Goal: Task Accomplishment & Management: Manage account settings

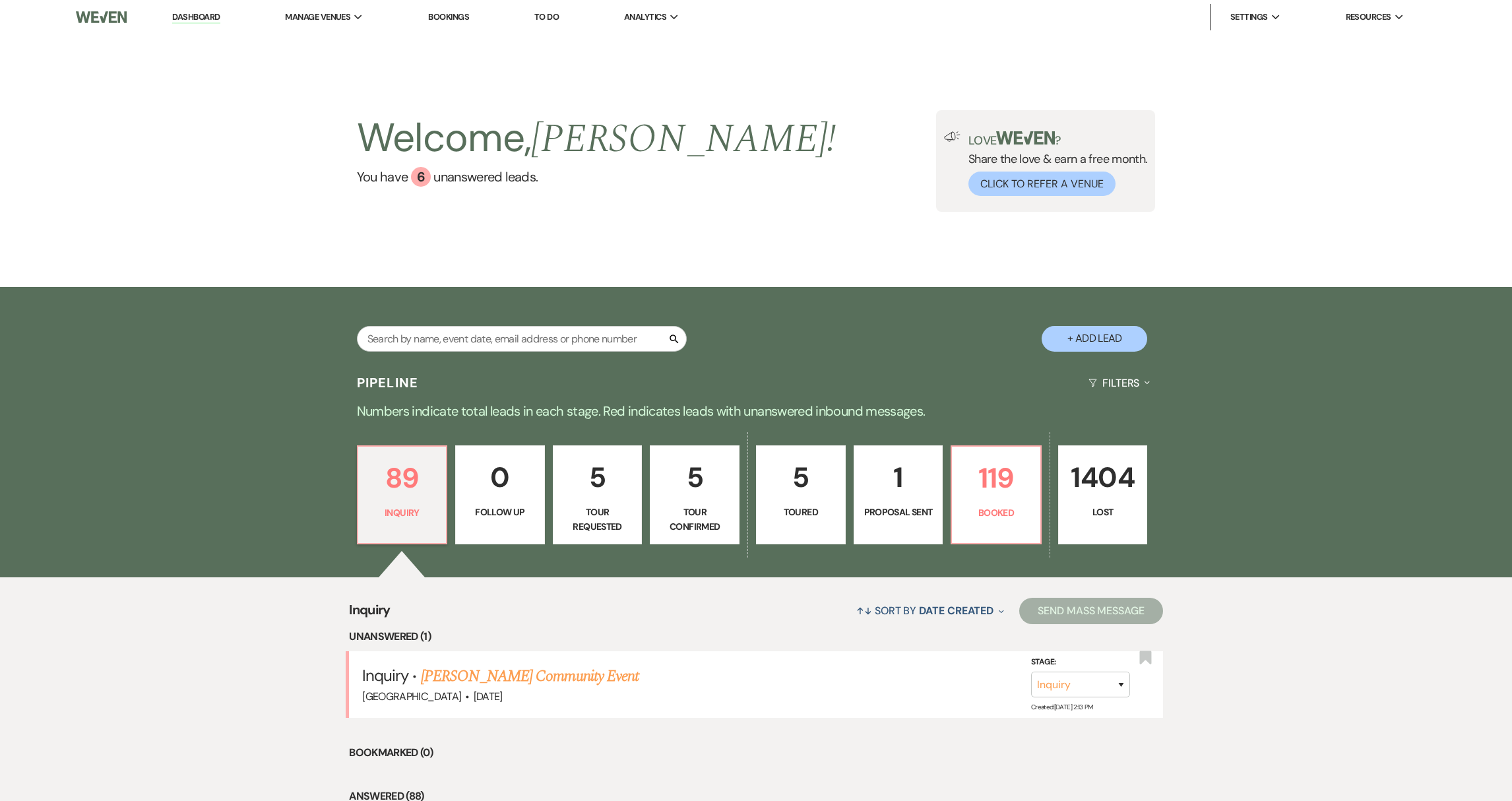
click at [600, 490] on p "5" at bounding box center [598, 477] width 73 height 44
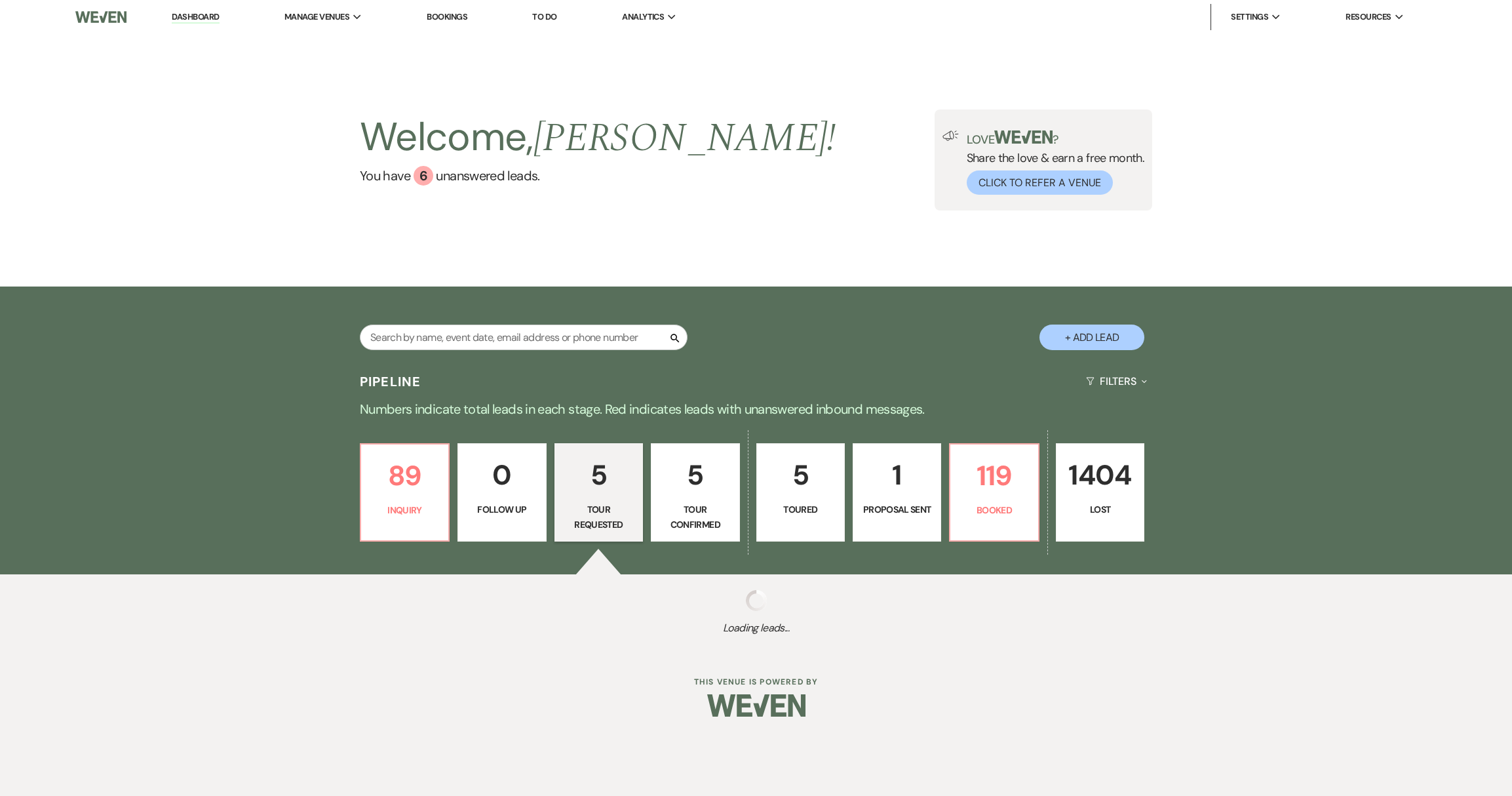
select select "2"
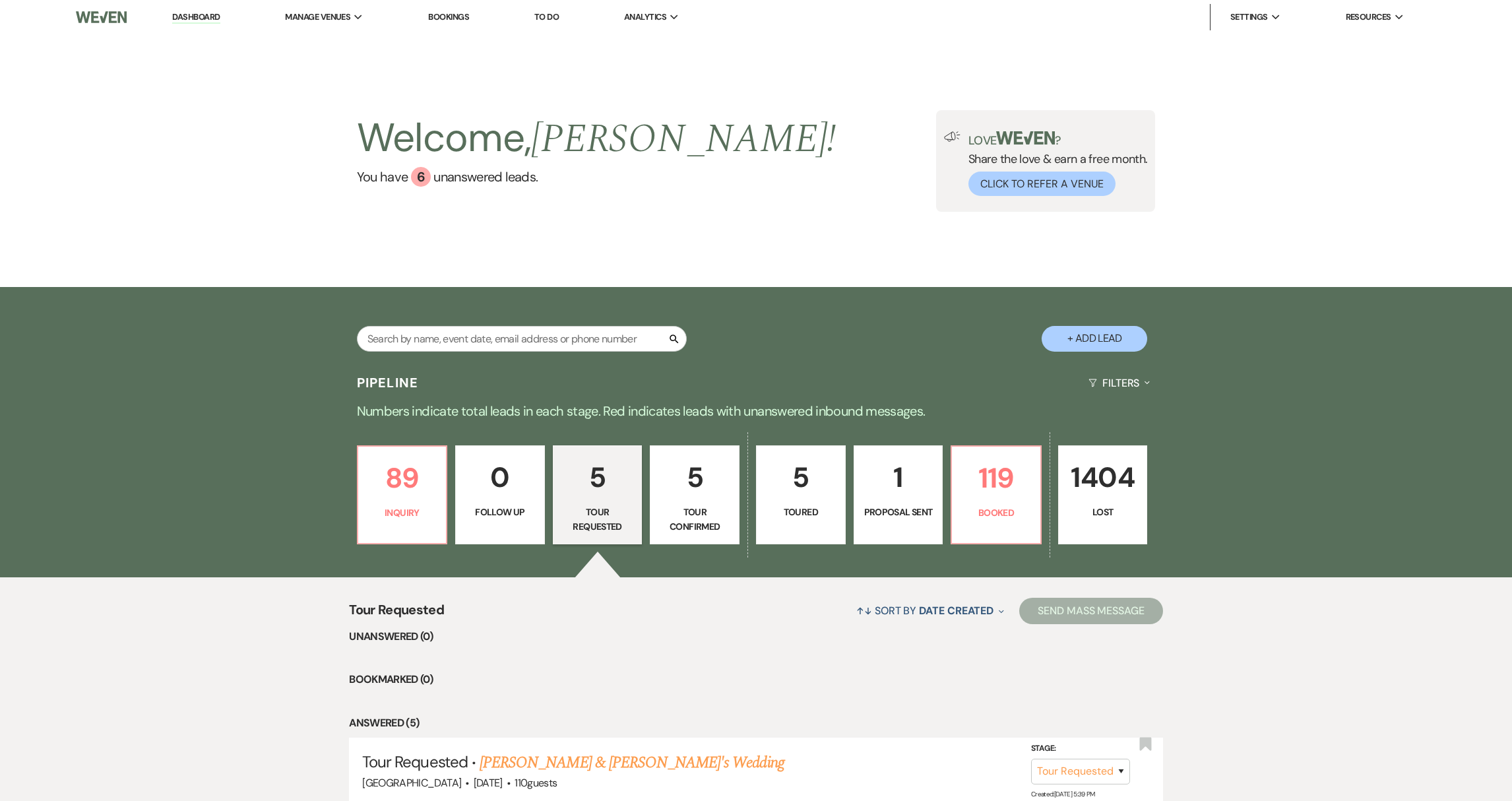
click at [604, 503] on link "5 Tour Requested" at bounding box center [598, 494] width 90 height 99
click at [724, 514] on p "Tour Confirmed" at bounding box center [695, 519] width 73 height 30
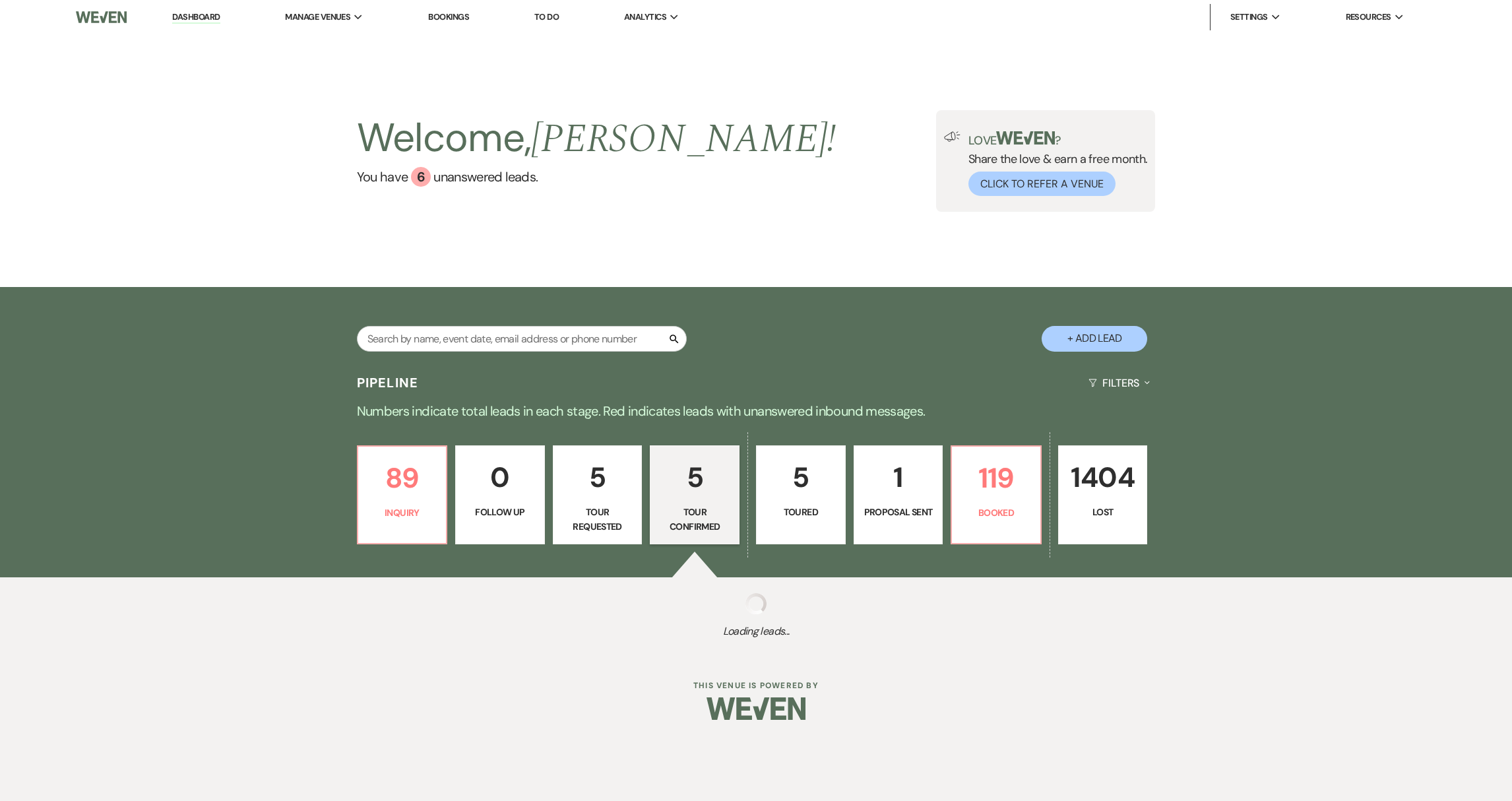
select select "4"
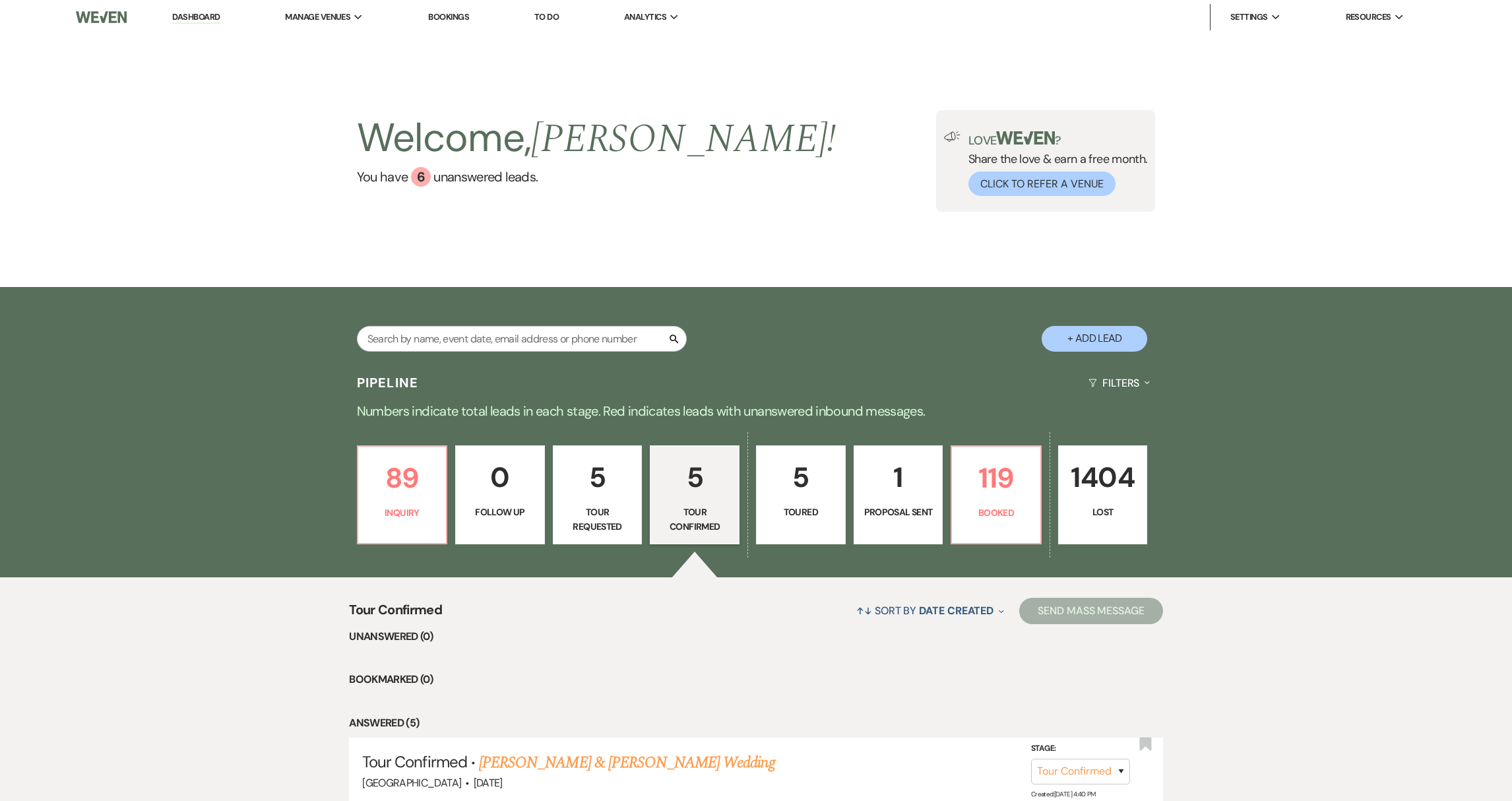
click at [815, 527] on link "5 Toured" at bounding box center [801, 494] width 90 height 99
select select "5"
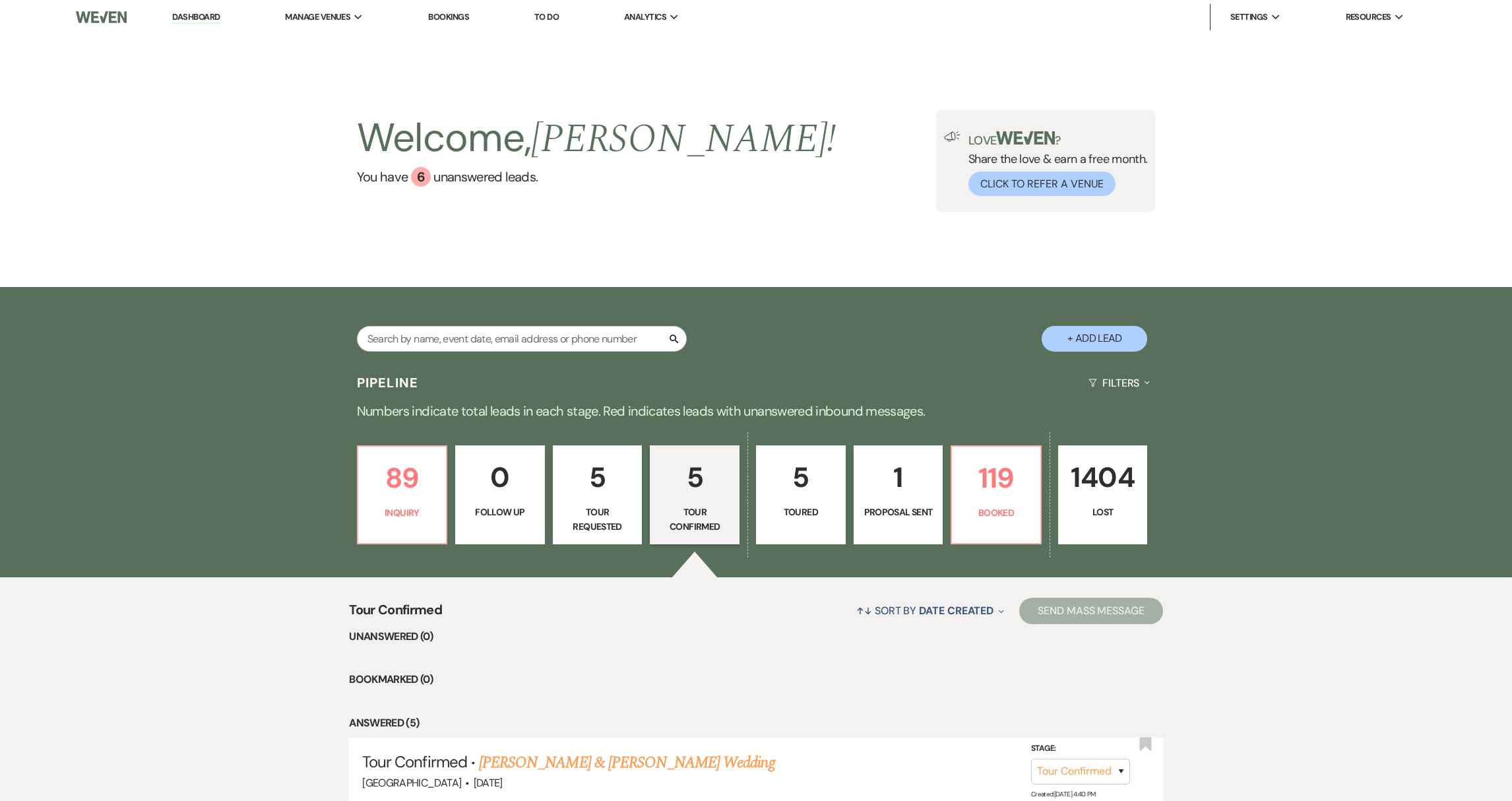
select select "5"
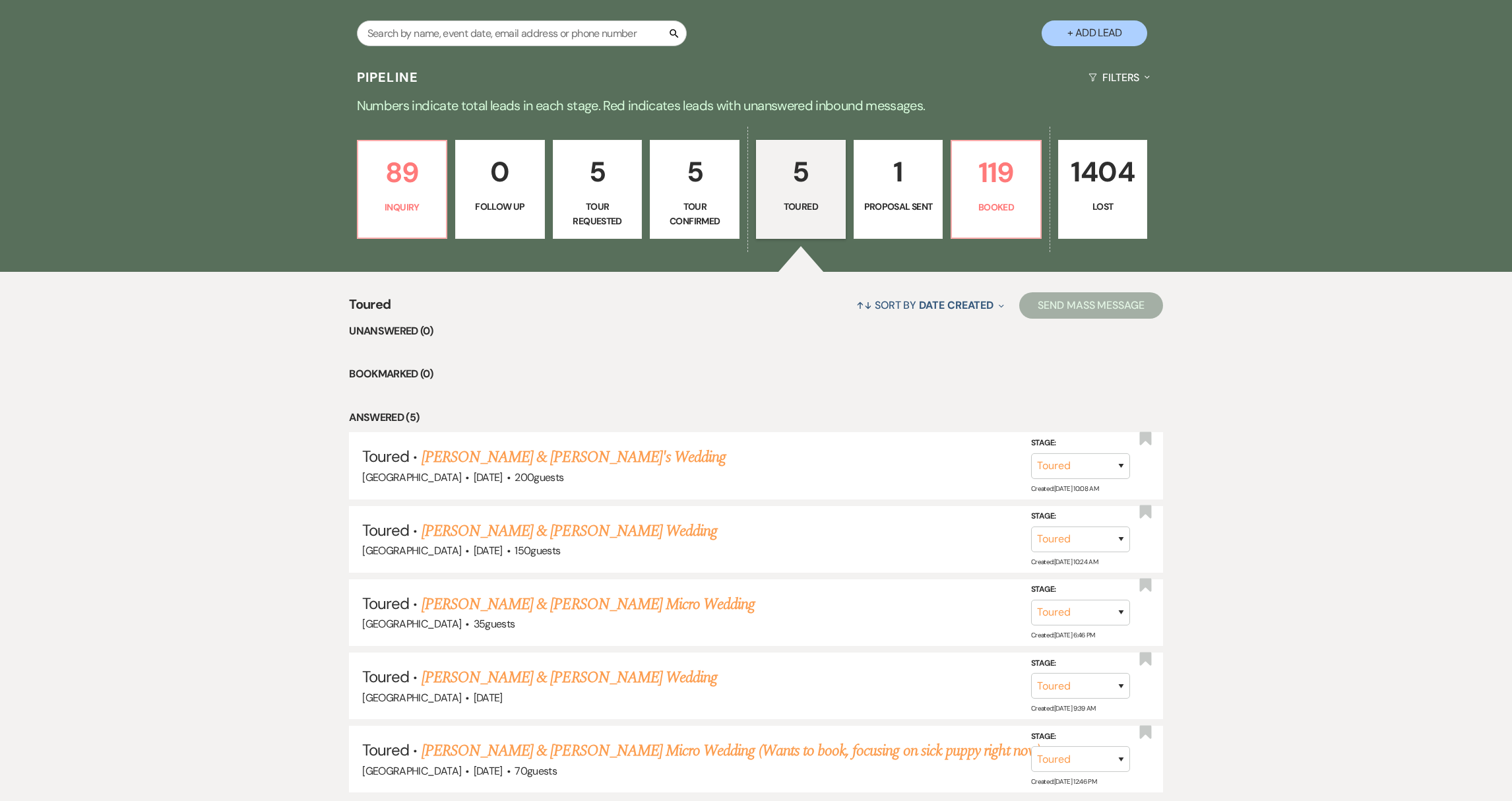
scroll to position [367, 0]
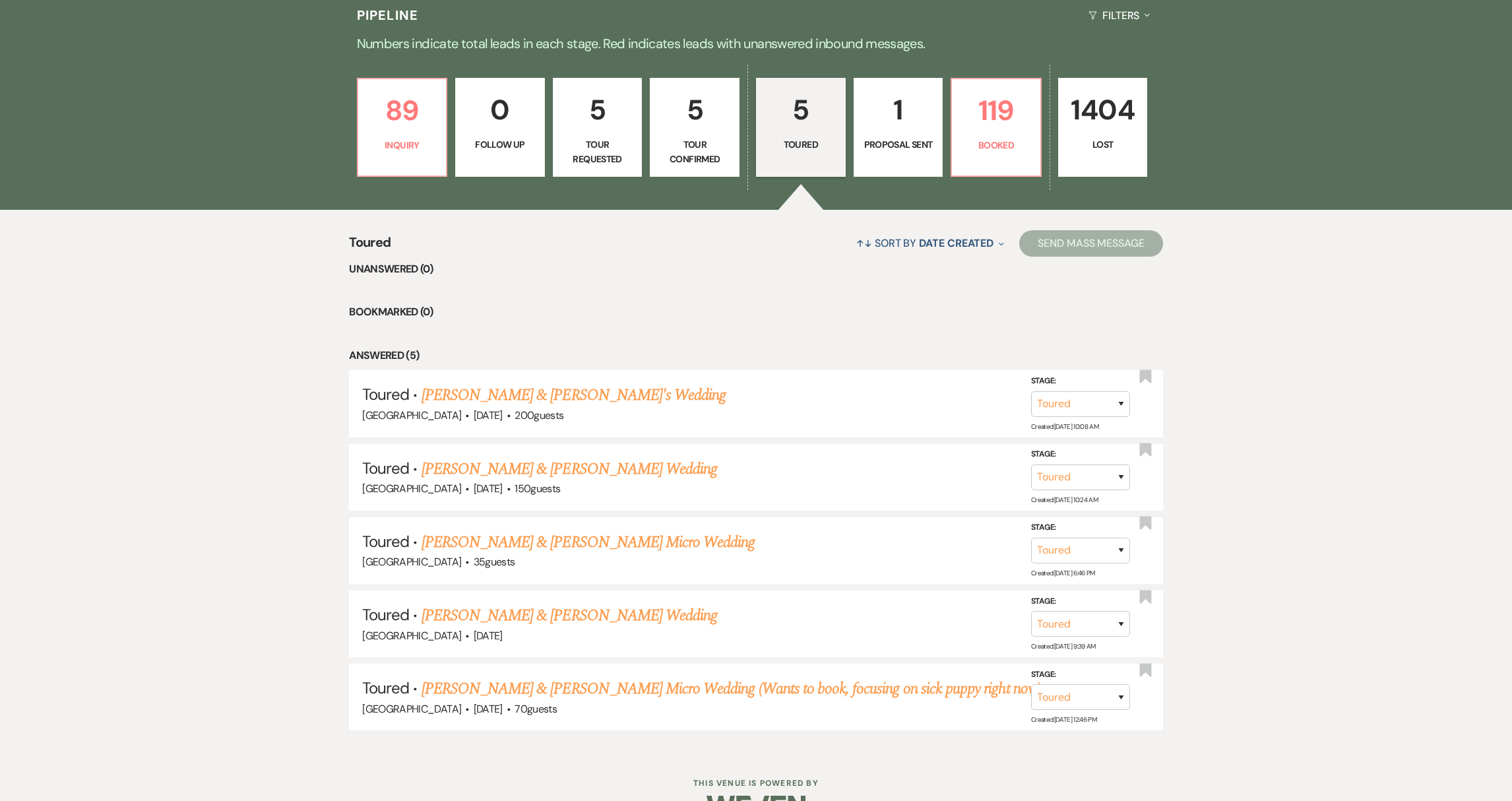
click at [921, 147] on p "Proposal Sent" at bounding box center [899, 144] width 73 height 14
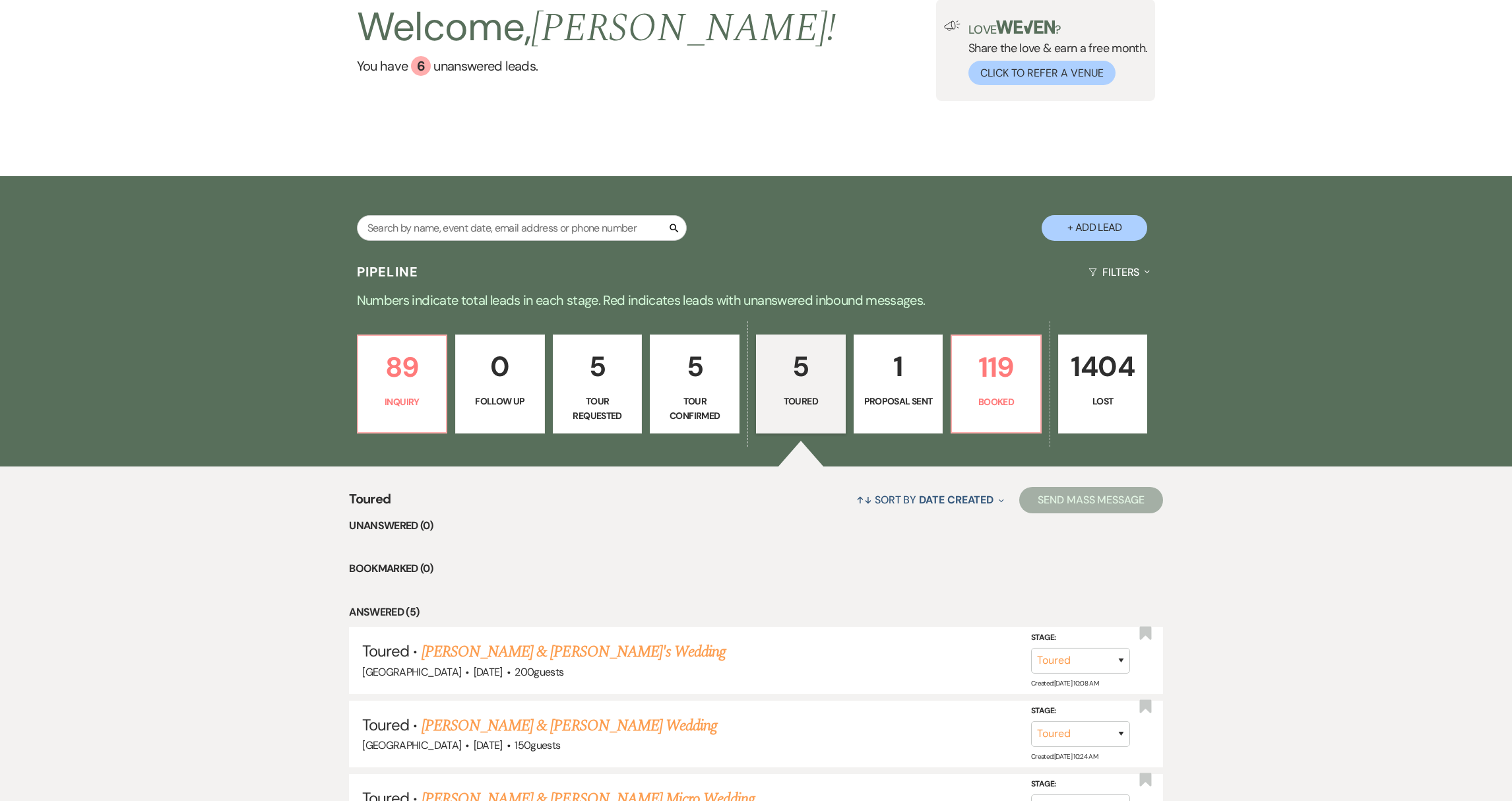
select select "6"
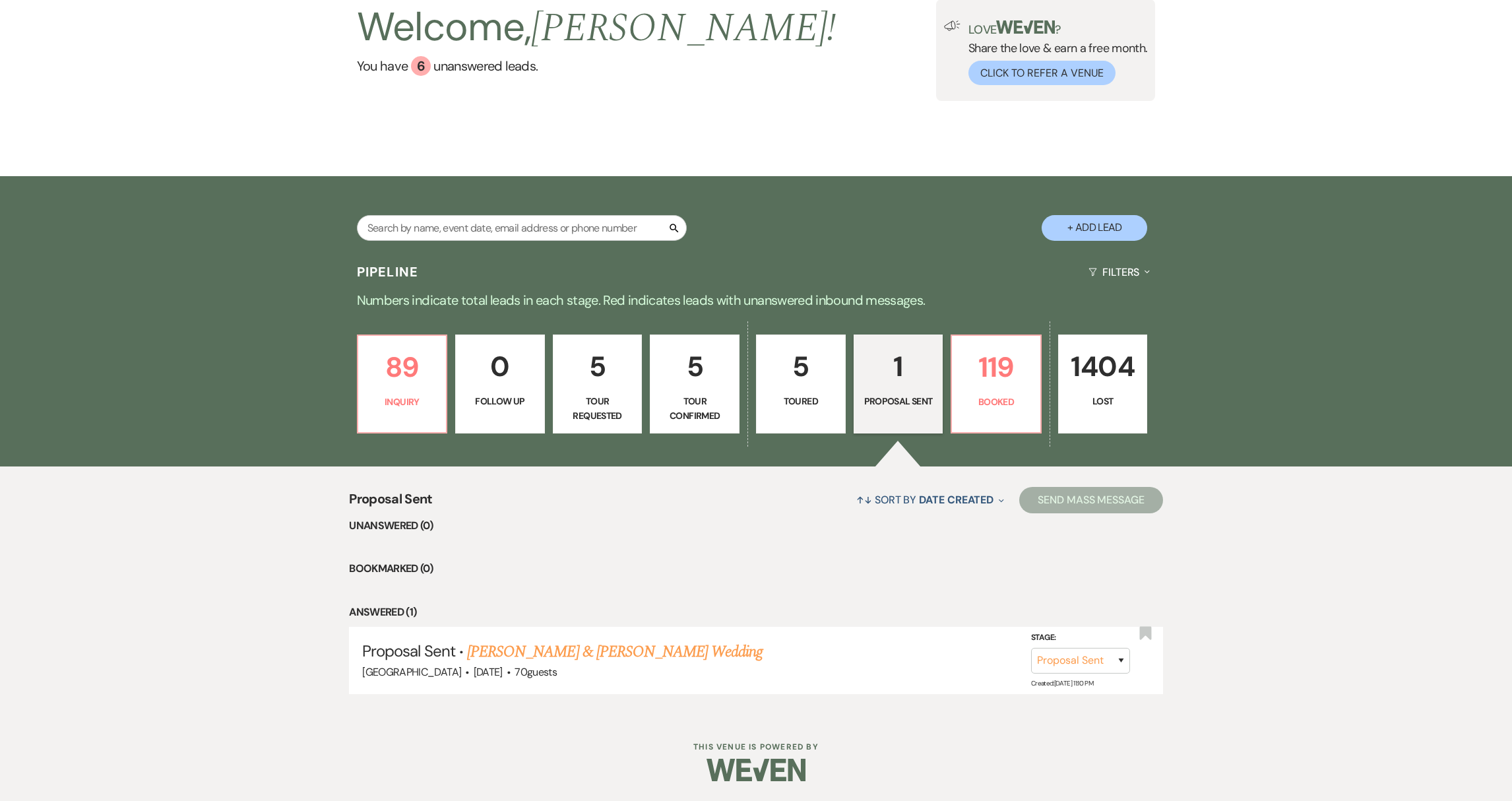
click at [613, 431] on link "5 Tour Requested" at bounding box center [598, 384] width 90 height 99
select select "2"
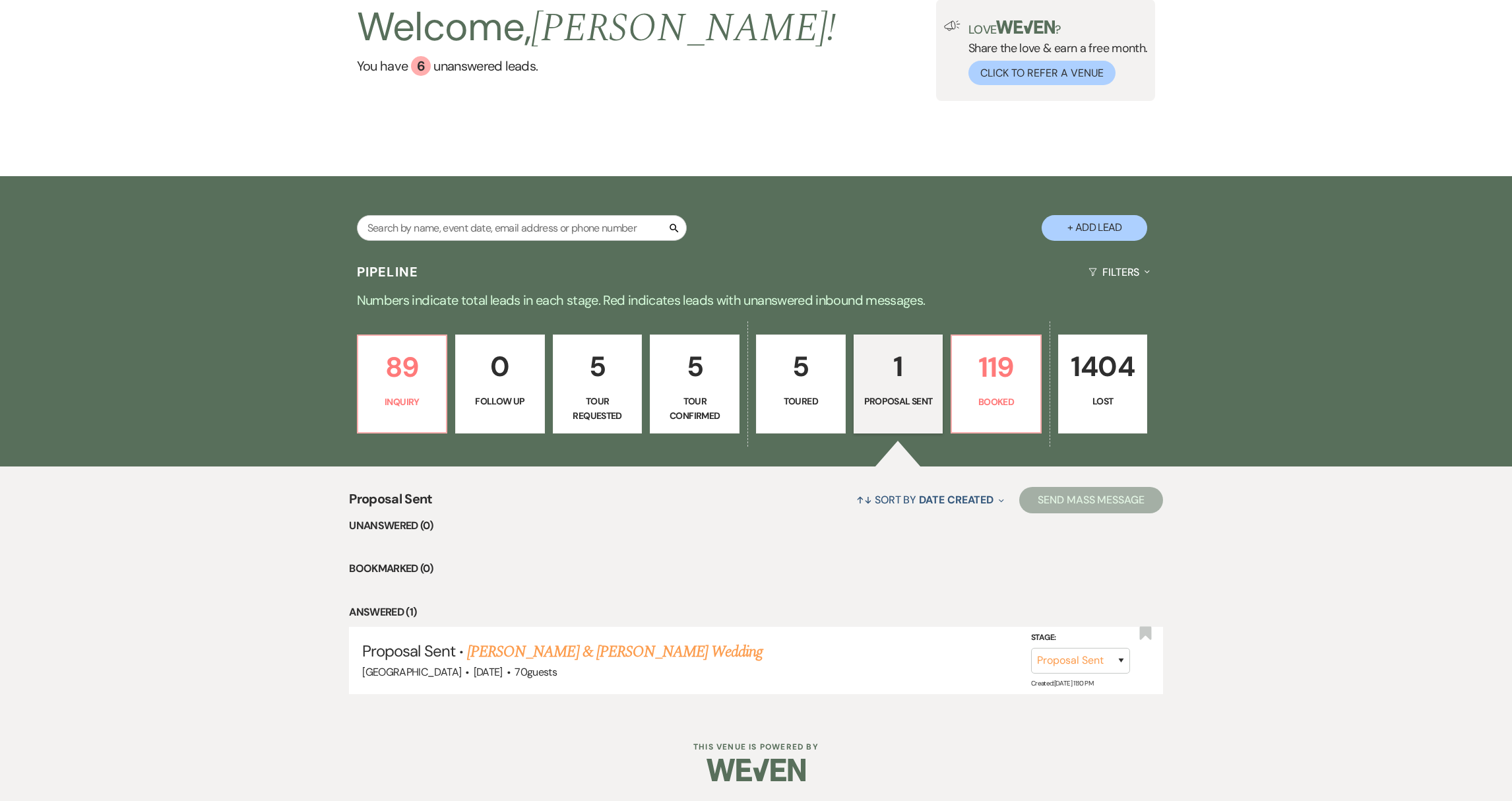
select select "2"
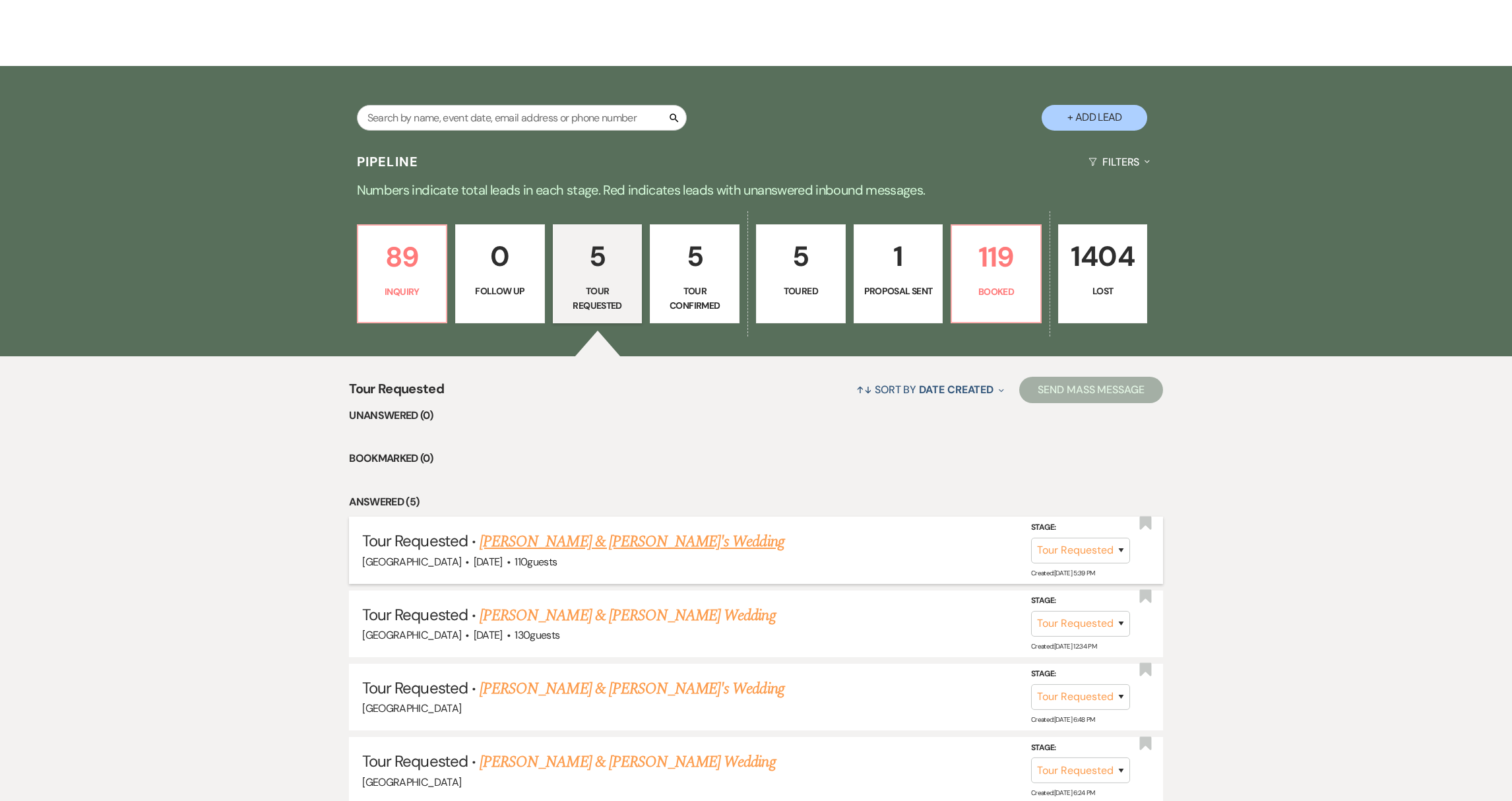
scroll to position [339, 0]
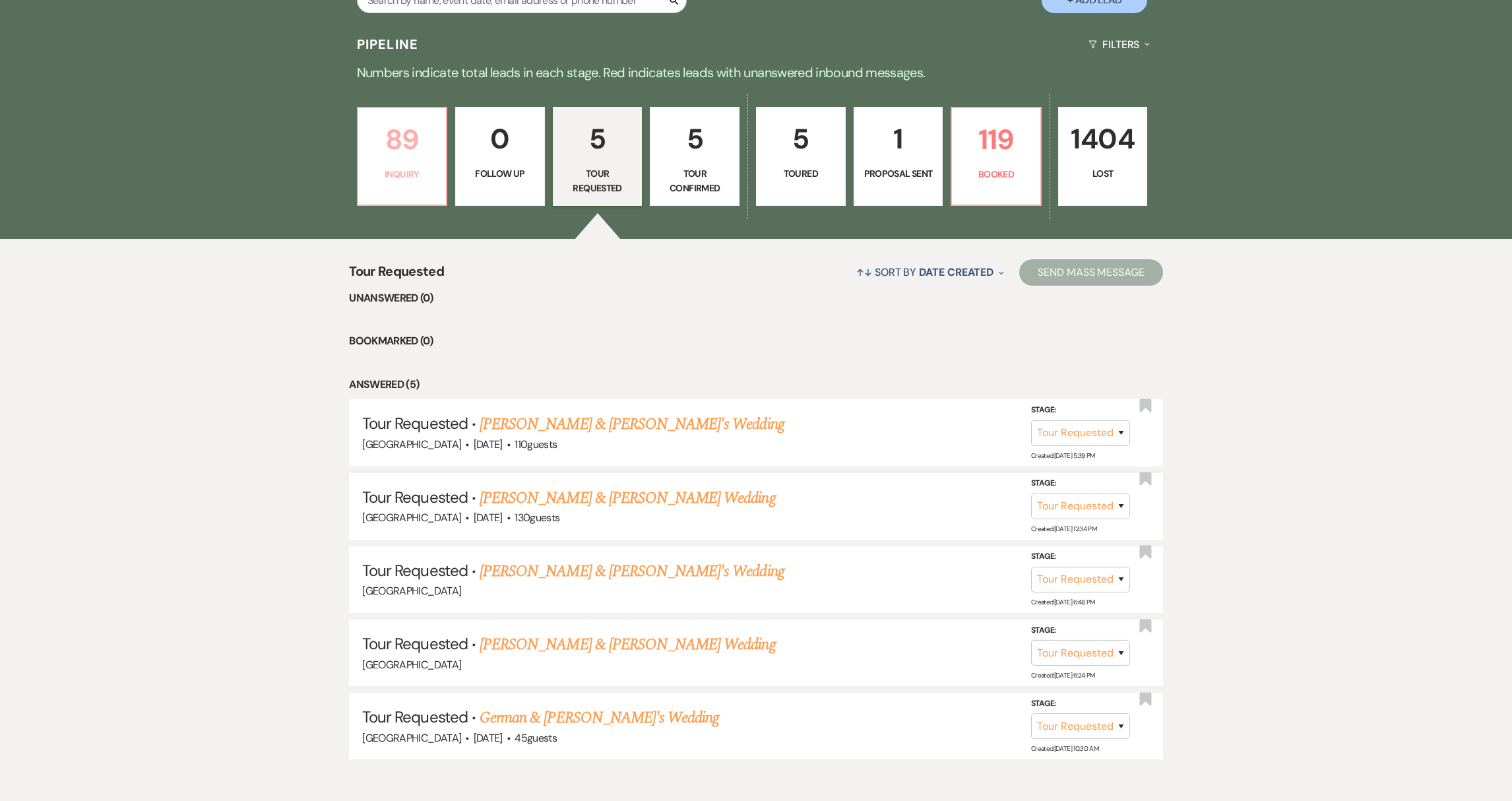
click at [421, 177] on p "Inquiry" at bounding box center [402, 174] width 73 height 14
